Goal: Find specific page/section: Find specific page/section

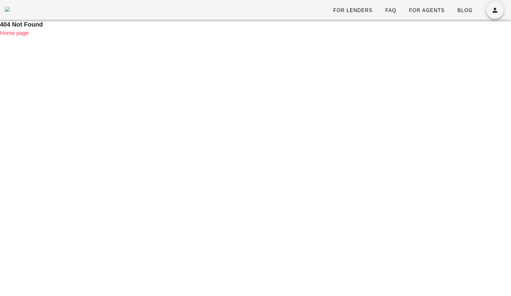
scroll to position [67, 0]
